Goal: Task Accomplishment & Management: Complete application form

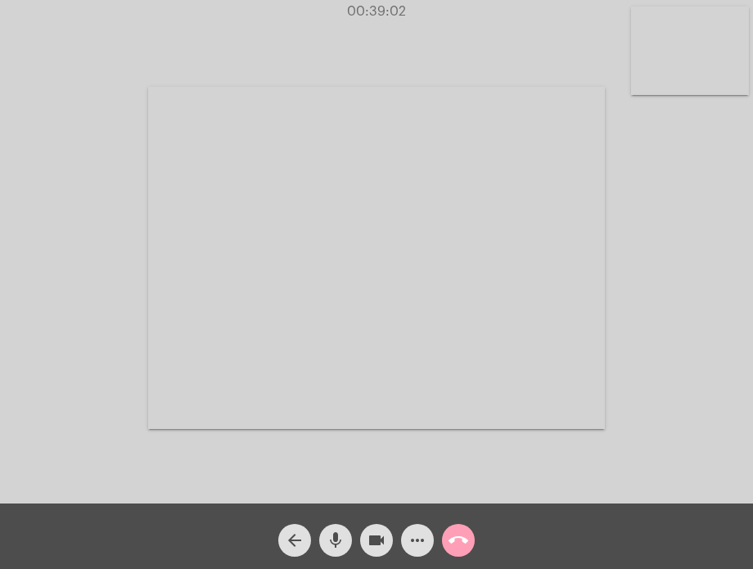
click at [461, 539] on mat-icon "call_end" at bounding box center [459, 540] width 20 height 20
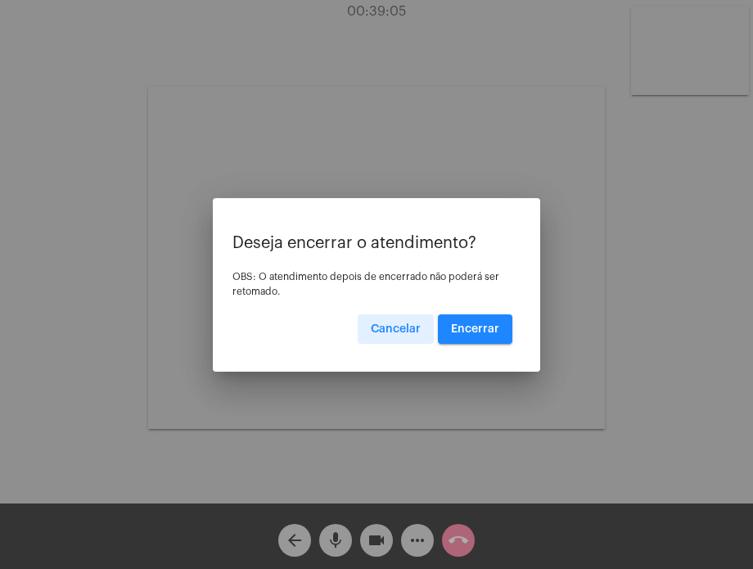
click at [468, 333] on span "Encerrar" at bounding box center [475, 328] width 48 height 11
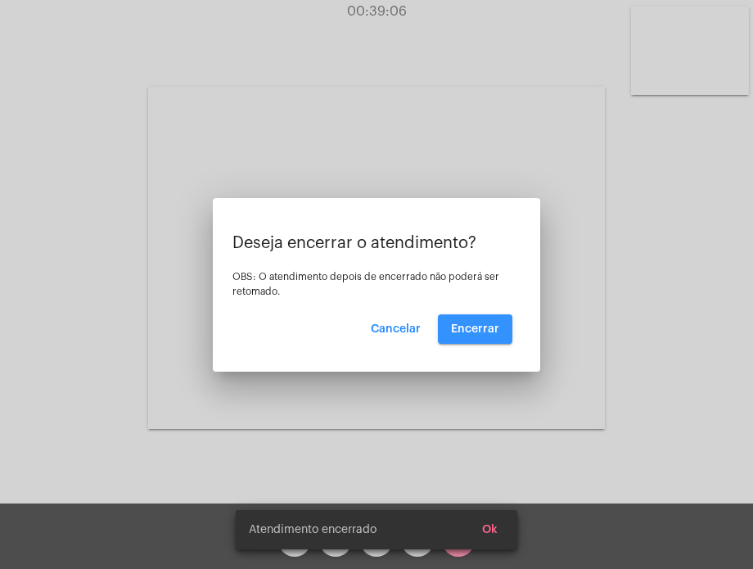
click at [468, 333] on span "Encerrar" at bounding box center [475, 328] width 48 height 11
click at [468, 333] on video at bounding box center [376, 258] width 457 height 342
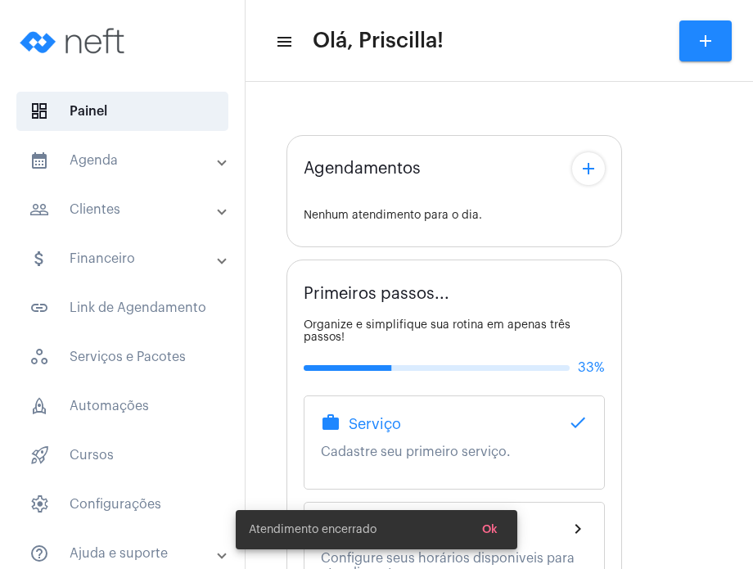
type input "[URL][DOMAIN_NAME][PERSON_NAME][PERSON_NAME]"
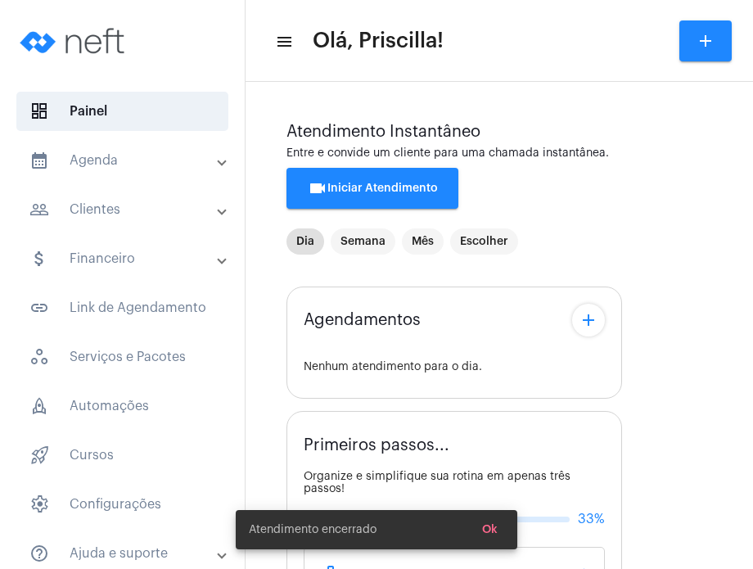
click at [190, 161] on mat-panel-title "calendar_month_outlined Agenda" at bounding box center [123, 161] width 189 height 20
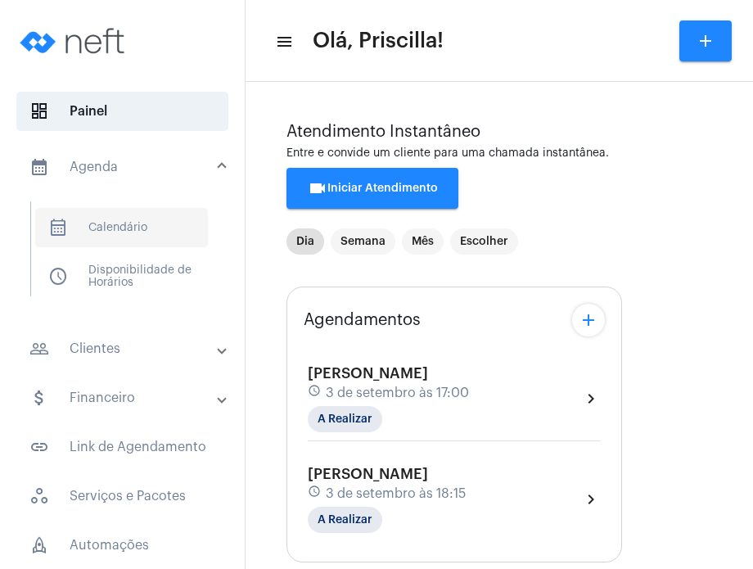
click at [144, 225] on span "calendar_month_outlined Calendário" at bounding box center [121, 227] width 173 height 39
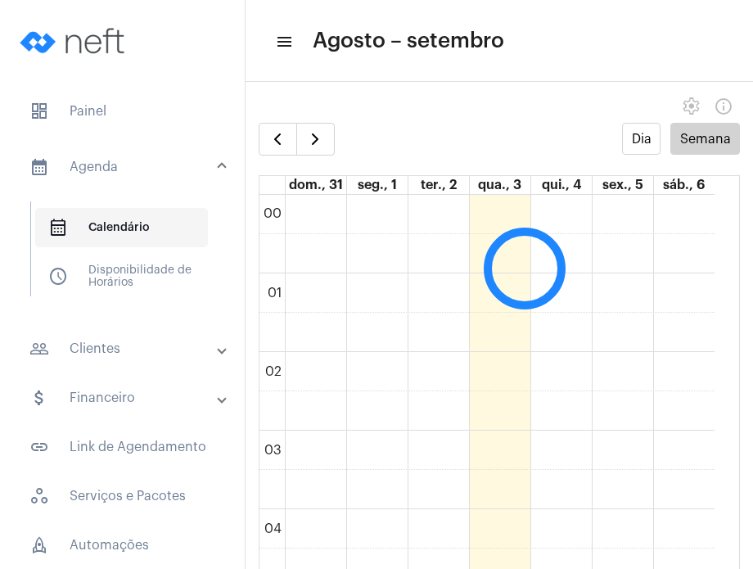
scroll to position [472, 0]
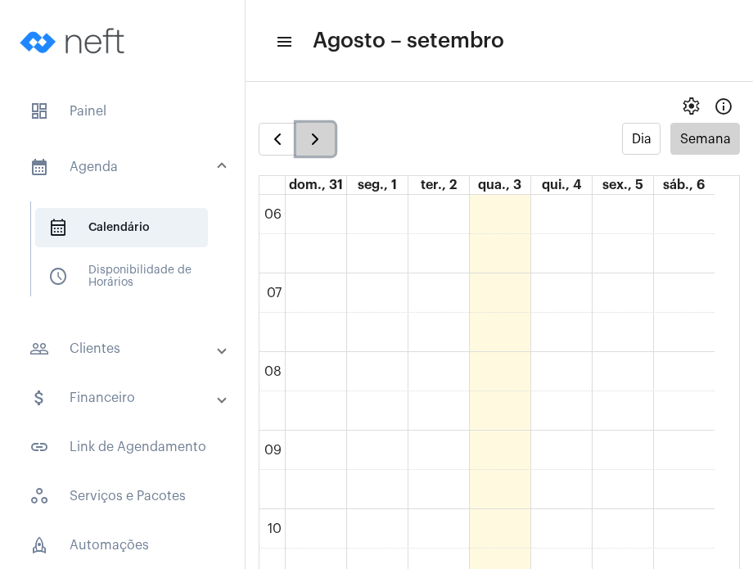
click at [313, 138] on span "button" at bounding box center [315, 139] width 20 height 20
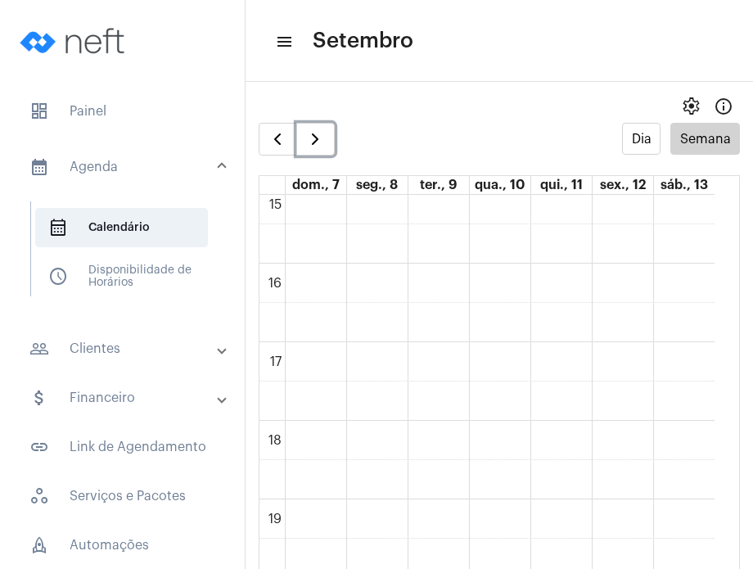
scroll to position [1195, 0]
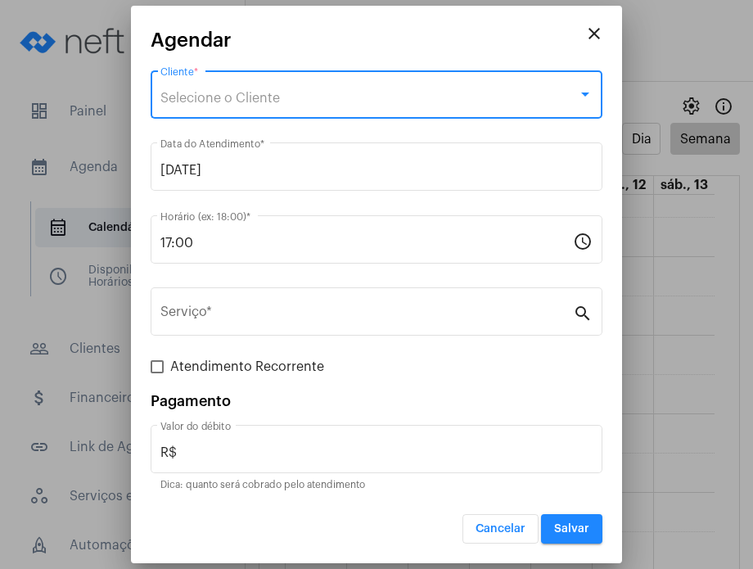
click at [338, 97] on div "Selecione o Cliente" at bounding box center [368, 98] width 417 height 15
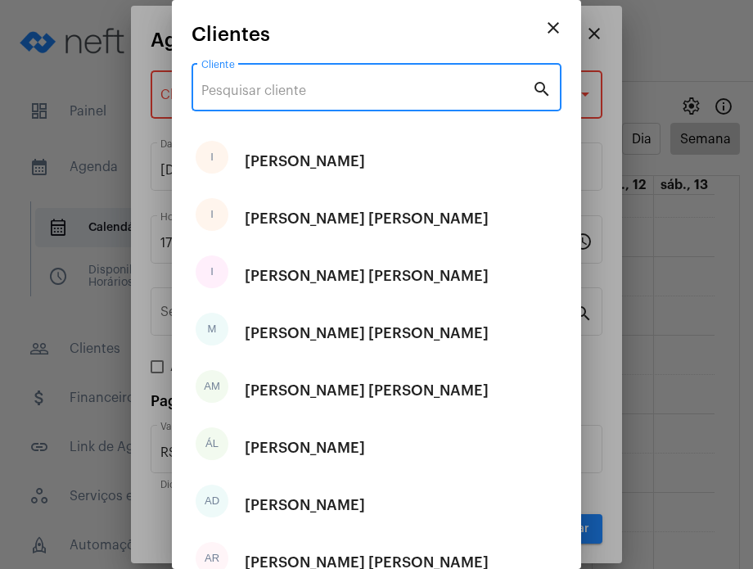
click at [338, 97] on input "Cliente" at bounding box center [366, 90] width 331 height 15
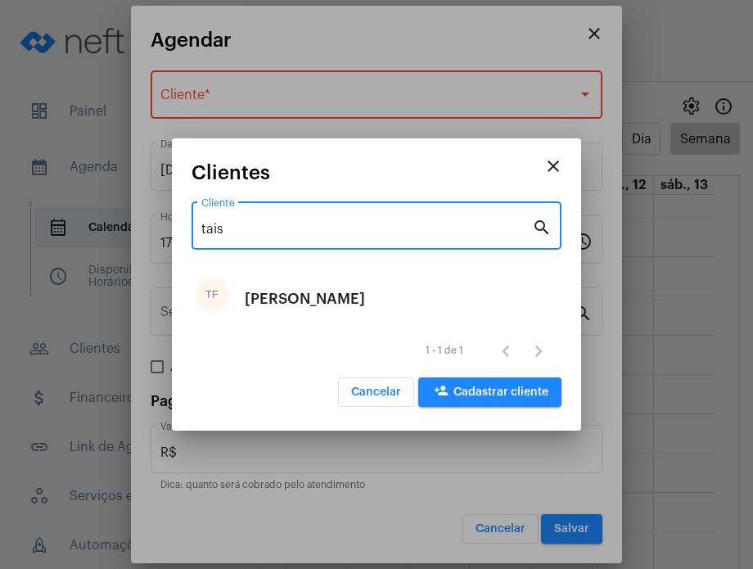
type input "tais"
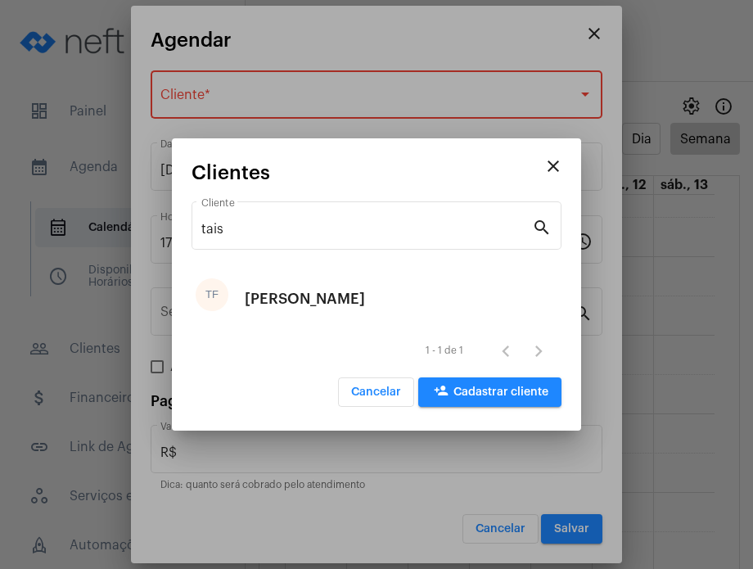
click at [303, 309] on div "[PERSON_NAME]" at bounding box center [305, 298] width 120 height 49
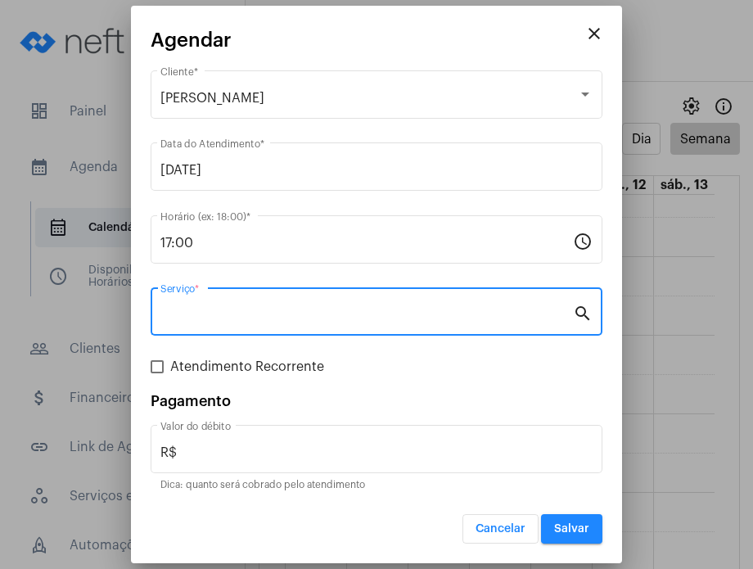
click at [303, 309] on input "Serviço *" at bounding box center [366, 315] width 413 height 15
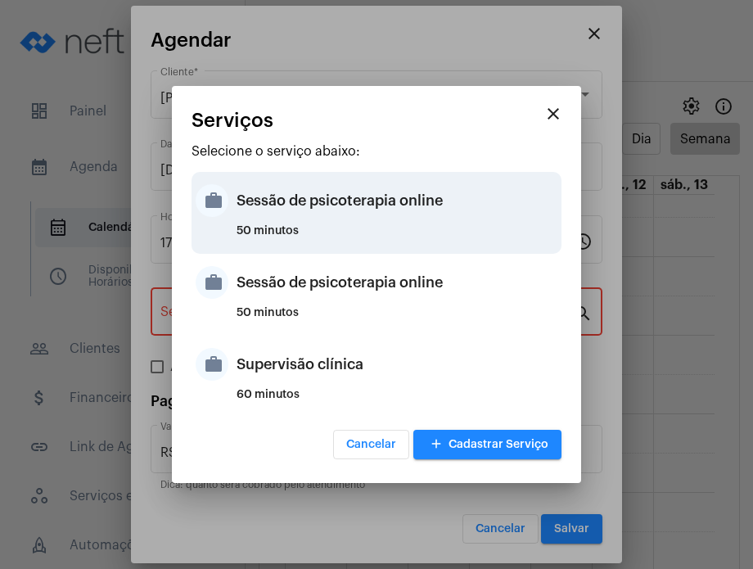
click at [321, 235] on div "50 minutos" at bounding box center [397, 237] width 321 height 25
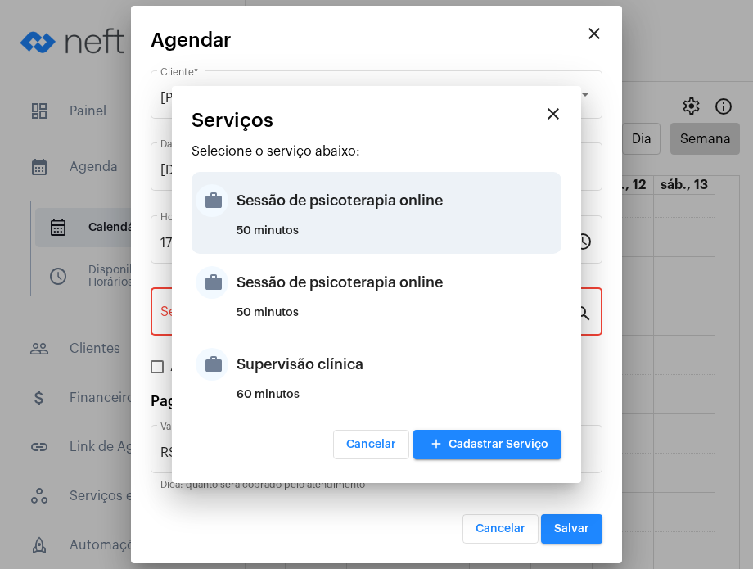
type input "Sessão de psicoterapia online"
type input "R$ 230"
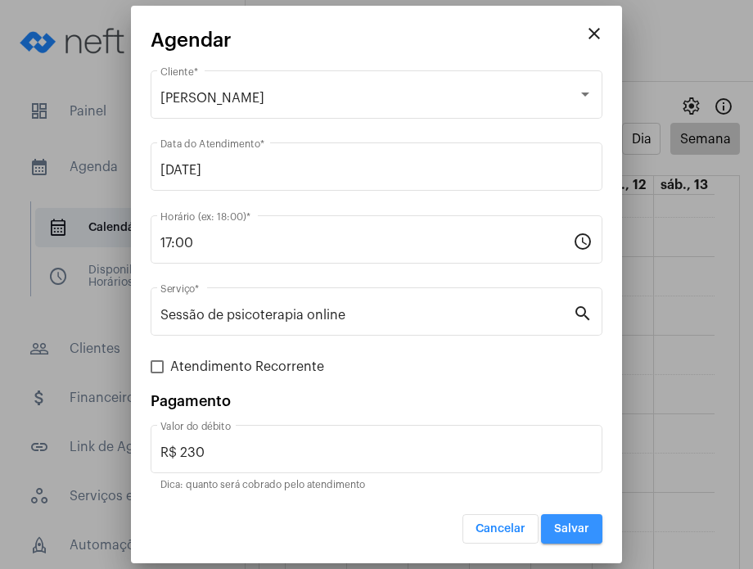
click at [557, 521] on button "Salvar" at bounding box center [571, 528] width 61 height 29
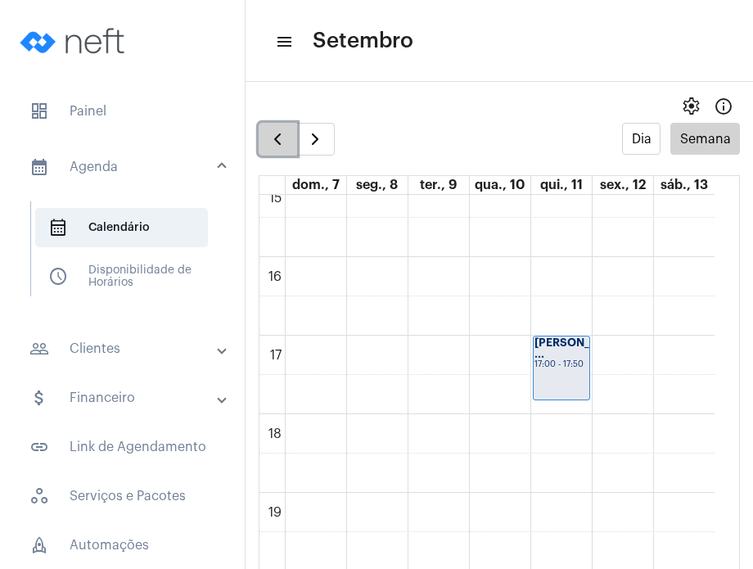
click at [287, 138] on button "button" at bounding box center [278, 139] width 38 height 33
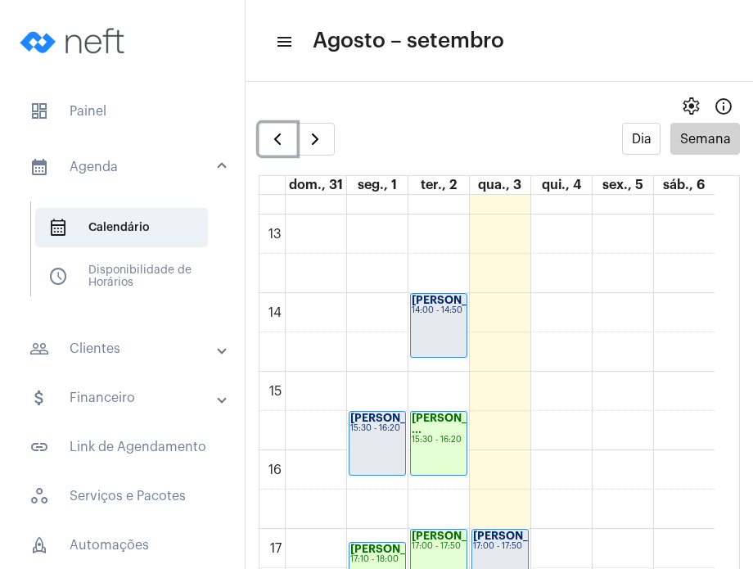
scroll to position [1018, 0]
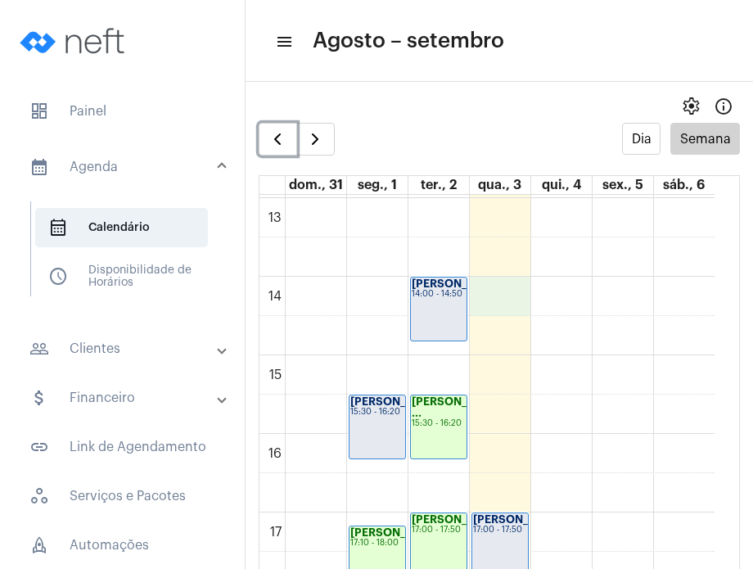
click at [514, 290] on div "00 01 02 03 04 05 06 07 08 09 10 11 12 13 14 15 16 17 18 19 20 21 22 23 [PERSON…" at bounding box center [486, 119] width 455 height 1886
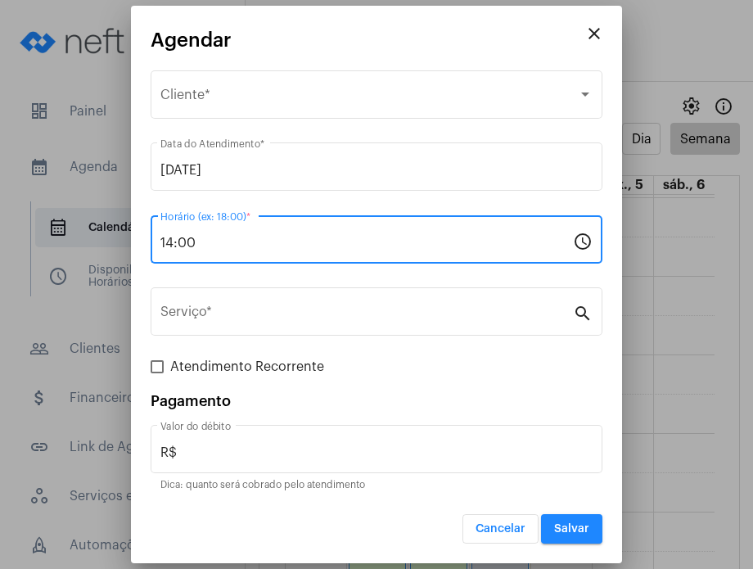
click at [370, 236] on input "14:00" at bounding box center [366, 243] width 413 height 15
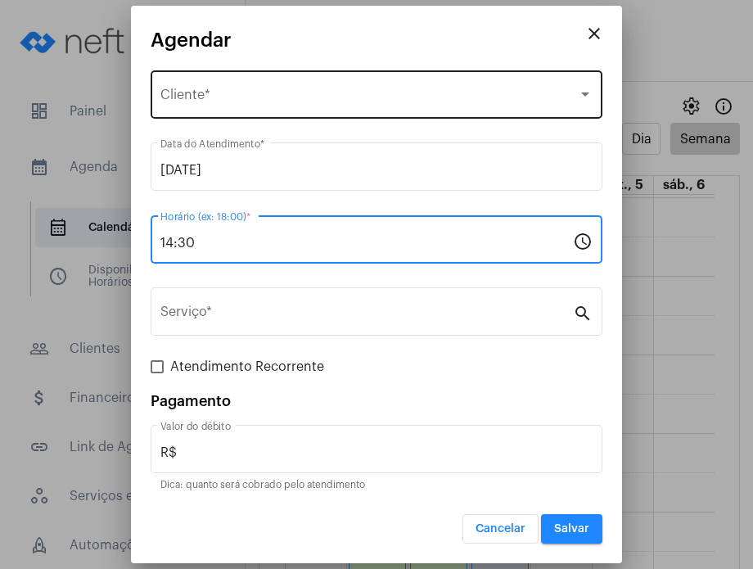
type input "14:30"
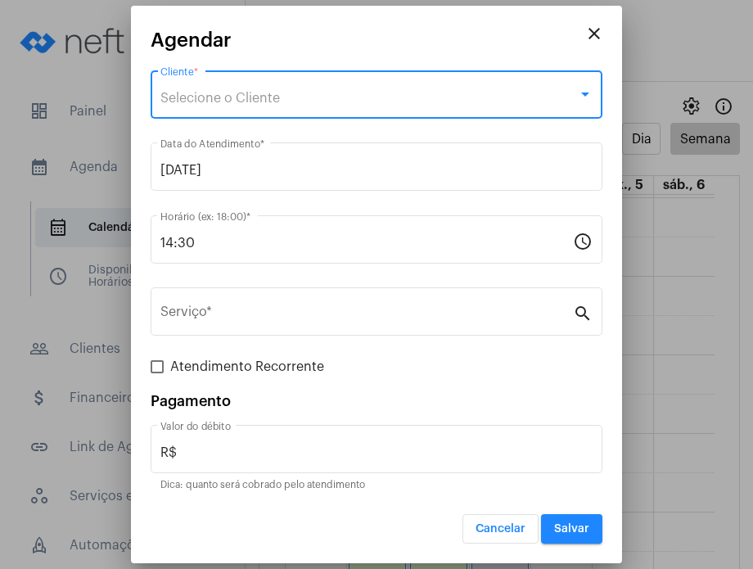
click at [337, 94] on div "Selecione o Cliente" at bounding box center [368, 98] width 417 height 15
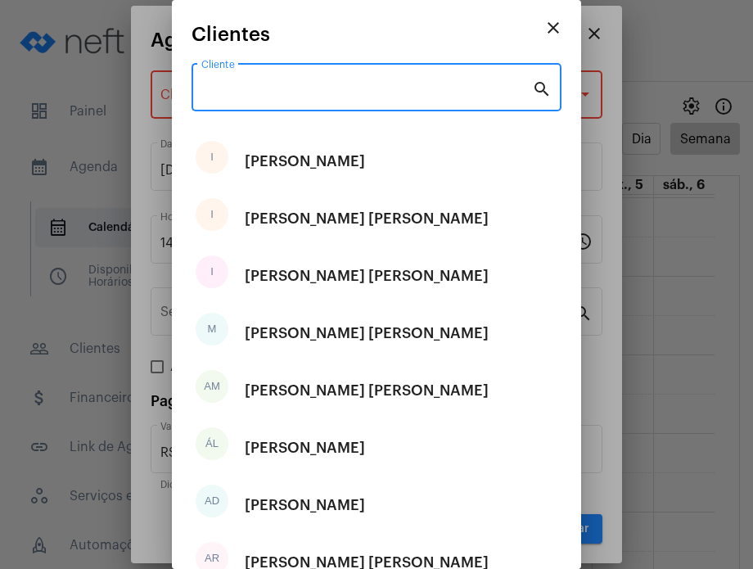
click at [337, 94] on input "Cliente" at bounding box center [366, 90] width 331 height 15
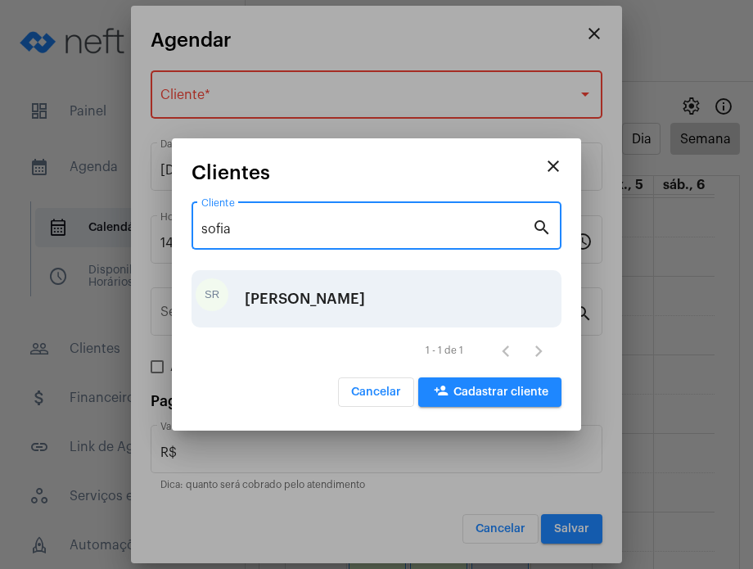
type input "sofia"
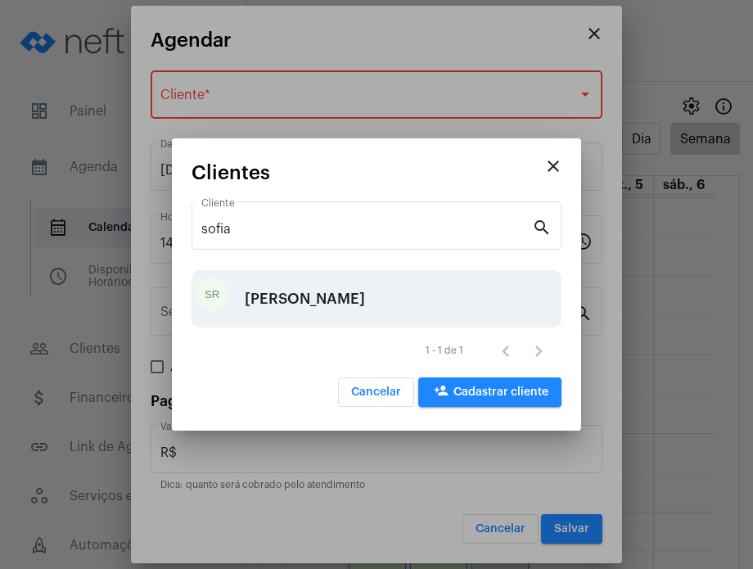
click at [349, 286] on div "[PERSON_NAME]" at bounding box center [305, 298] width 120 height 49
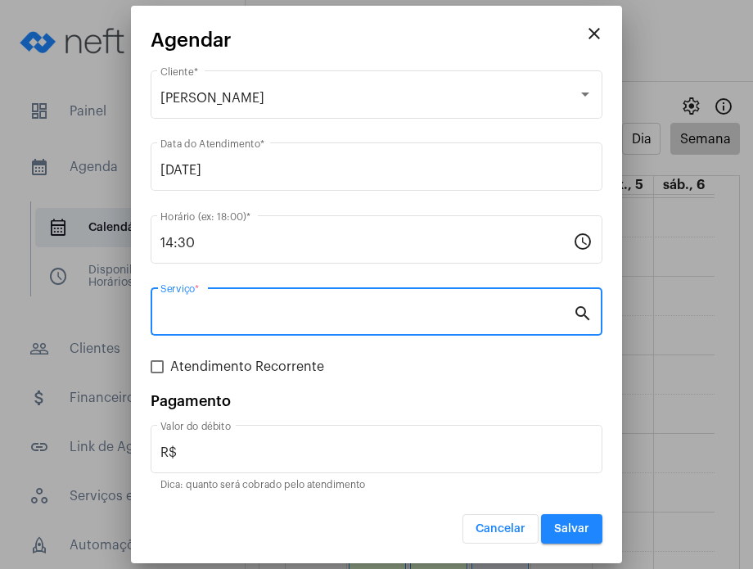
click at [349, 309] on input "Serviço *" at bounding box center [366, 315] width 413 height 15
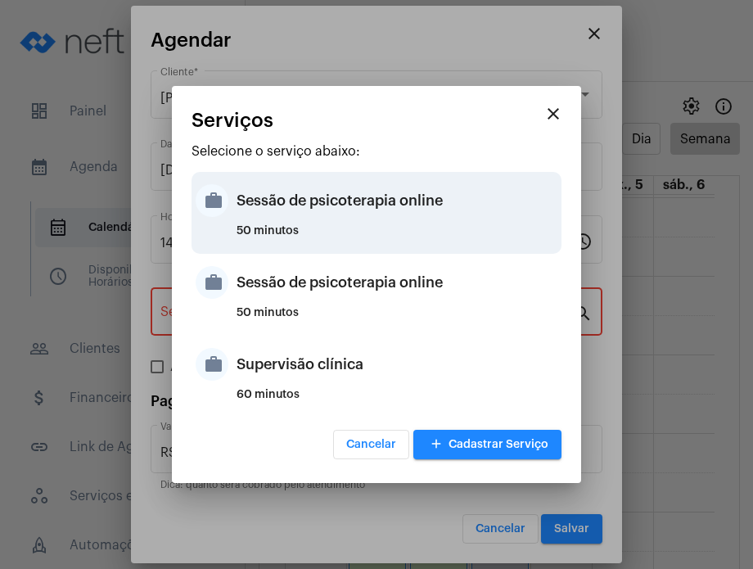
click at [361, 228] on div "50 minutos" at bounding box center [397, 237] width 321 height 25
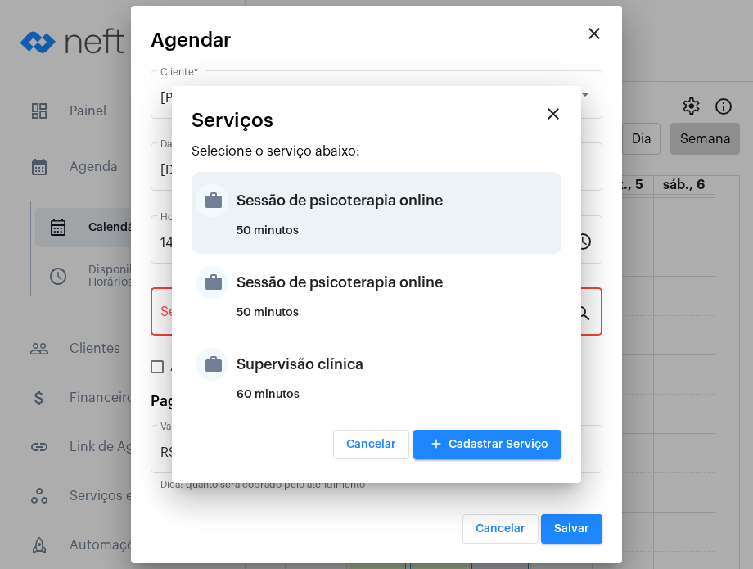
type input "Sessão de psicoterapia online"
type input "R$ 230"
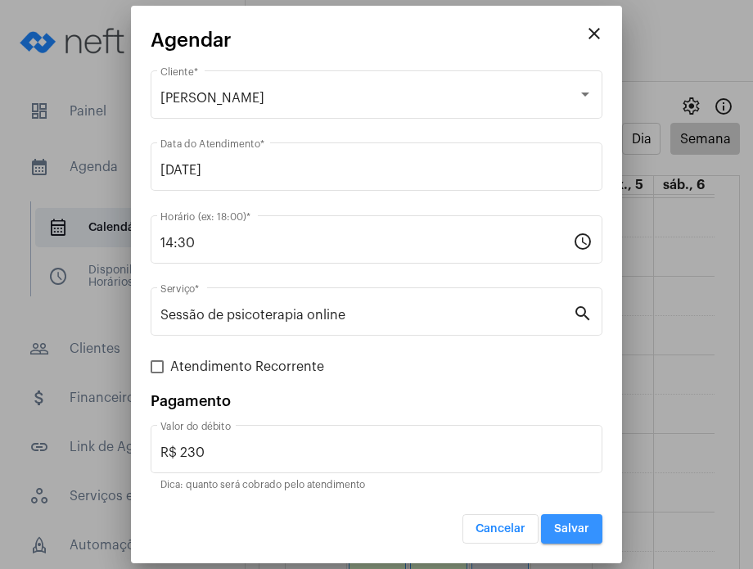
click at [574, 534] on button "Salvar" at bounding box center [571, 528] width 61 height 29
